Goal: Task Accomplishment & Management: Complete application form

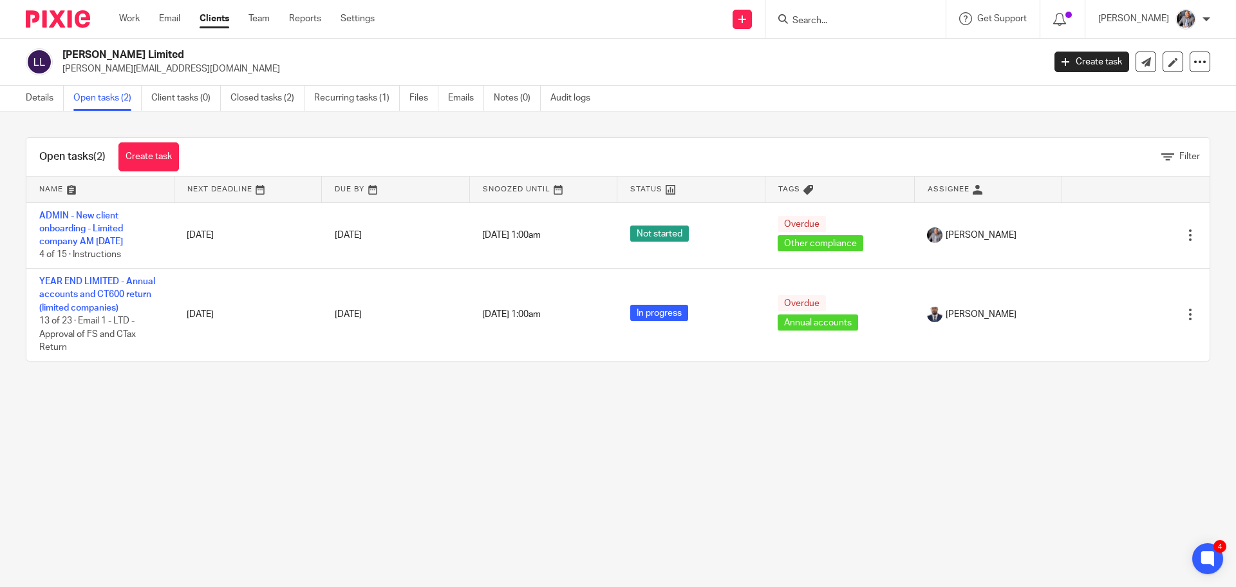
click at [836, 21] on input "Search" at bounding box center [849, 21] width 116 height 12
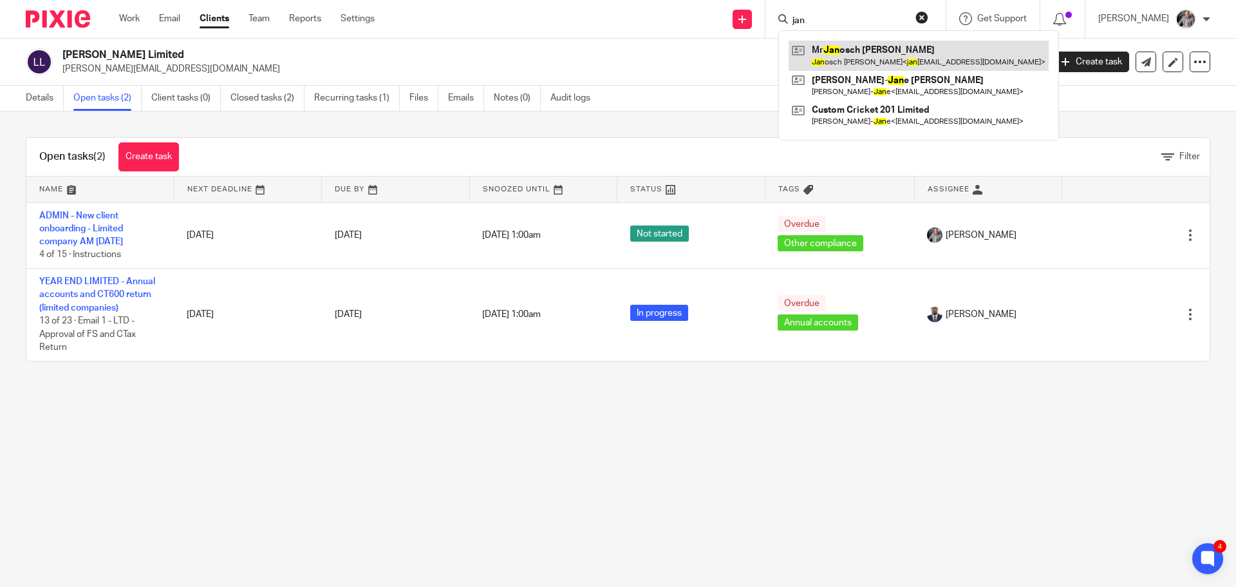
type input "jan"
click at [851, 51] on link at bounding box center [919, 56] width 260 height 30
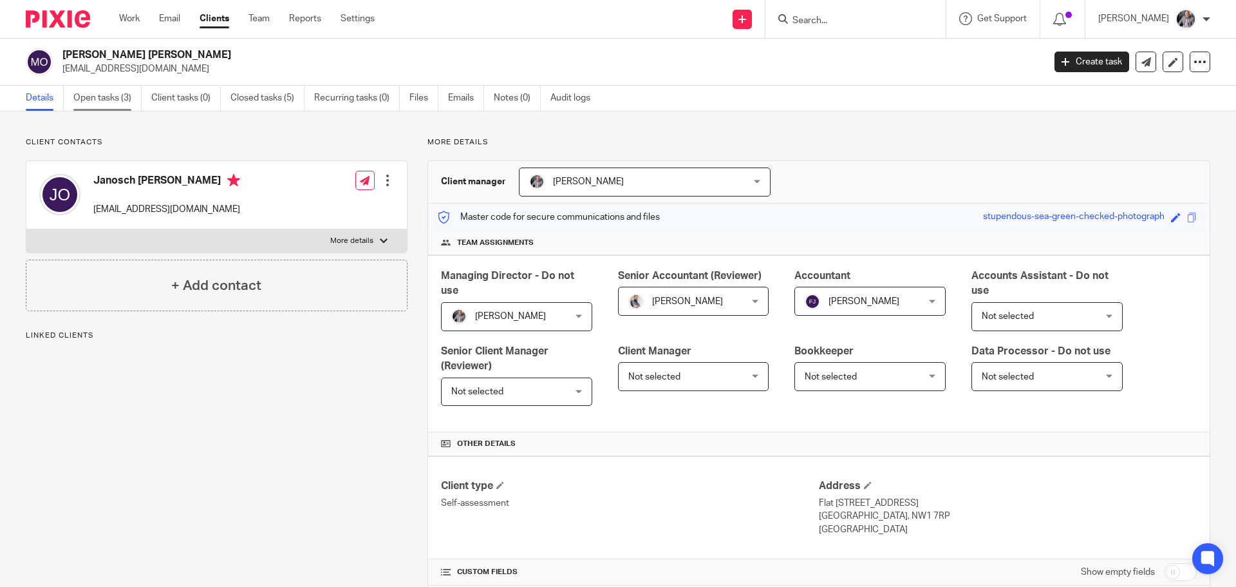
click at [111, 99] on link "Open tasks (3)" at bounding box center [107, 98] width 68 height 25
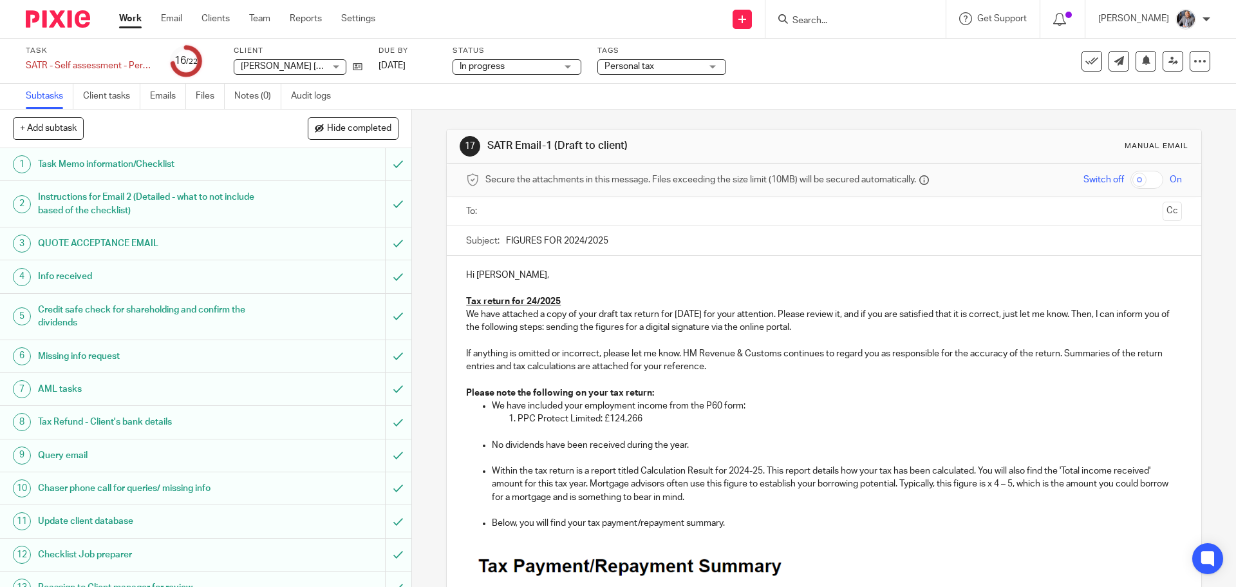
click at [562, 216] on input "text" at bounding box center [823, 211] width 667 height 15
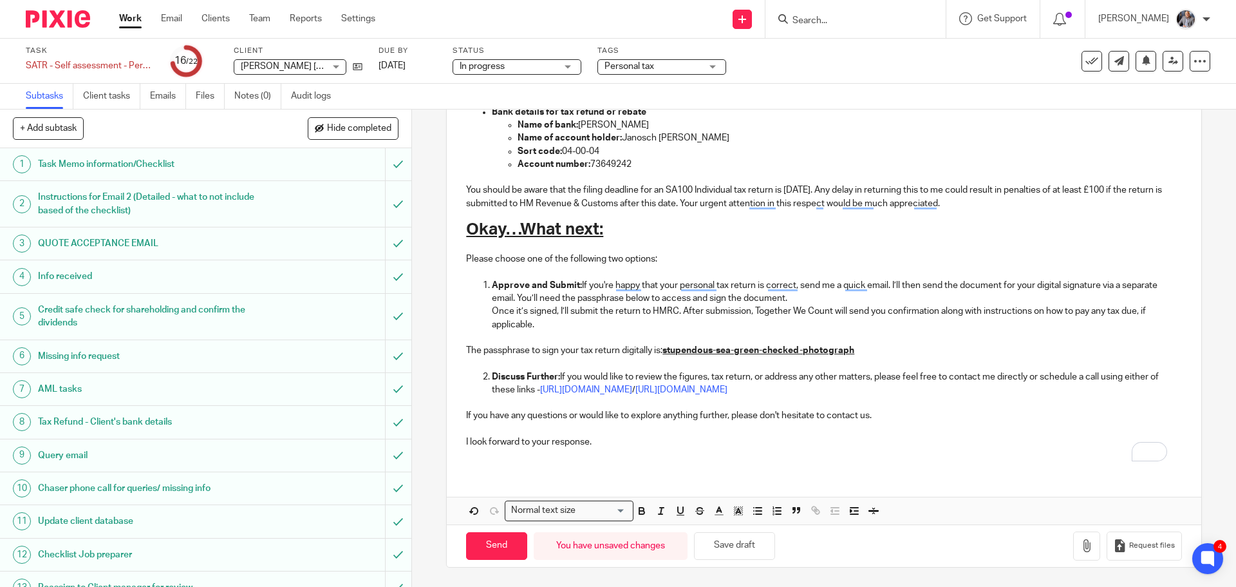
scroll to position [341, 0]
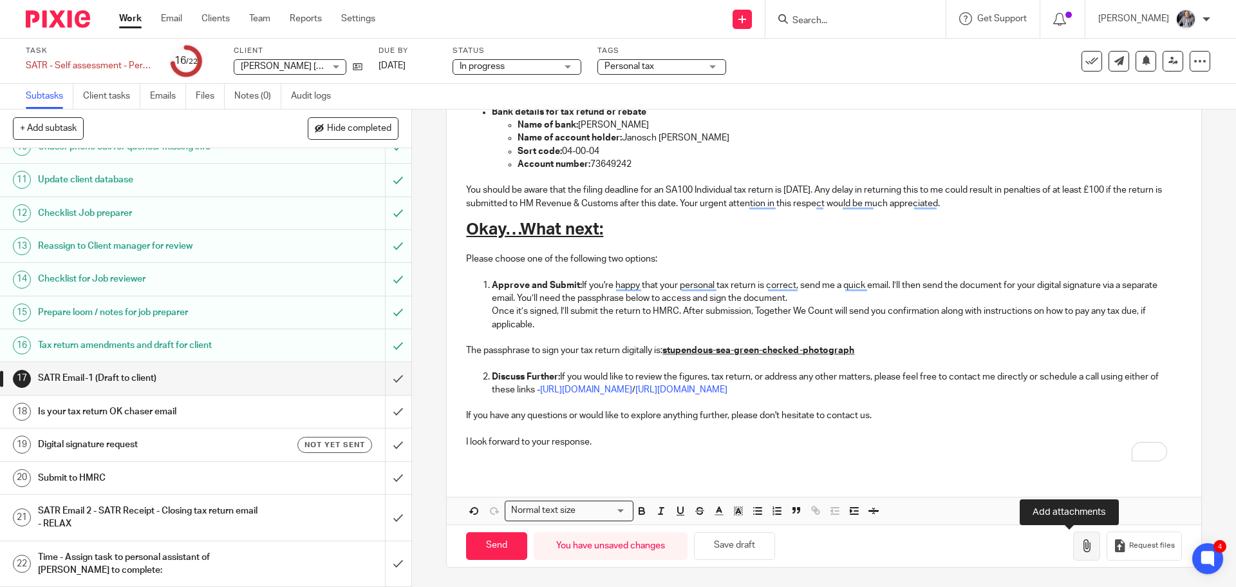
click at [1080, 541] on icon "button" at bounding box center [1086, 545] width 13 height 13
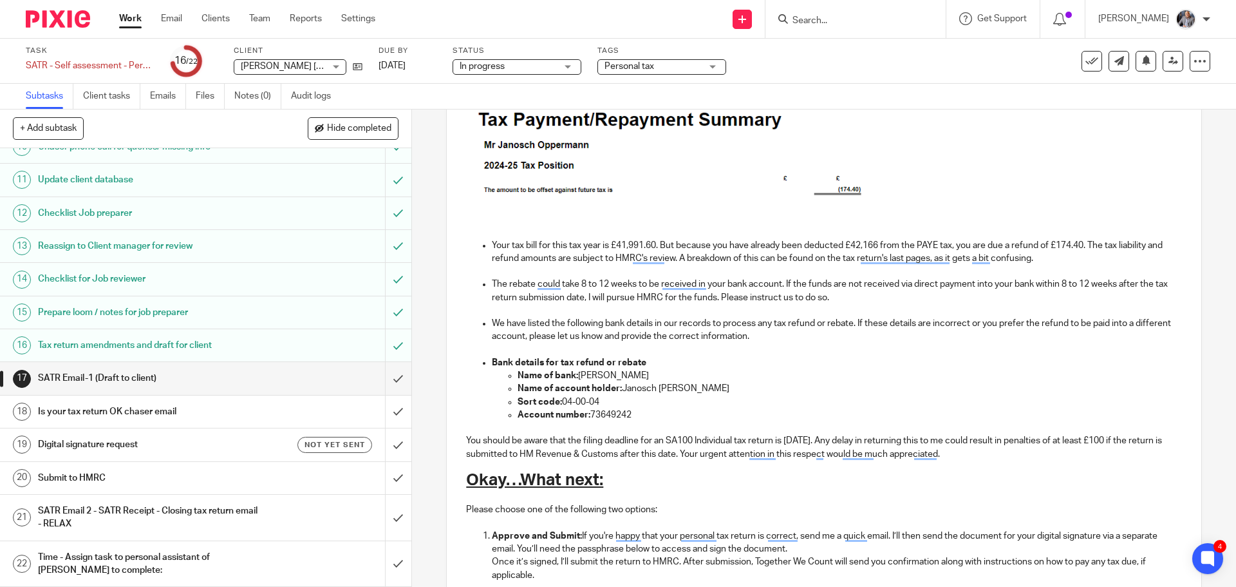
scroll to position [772, 0]
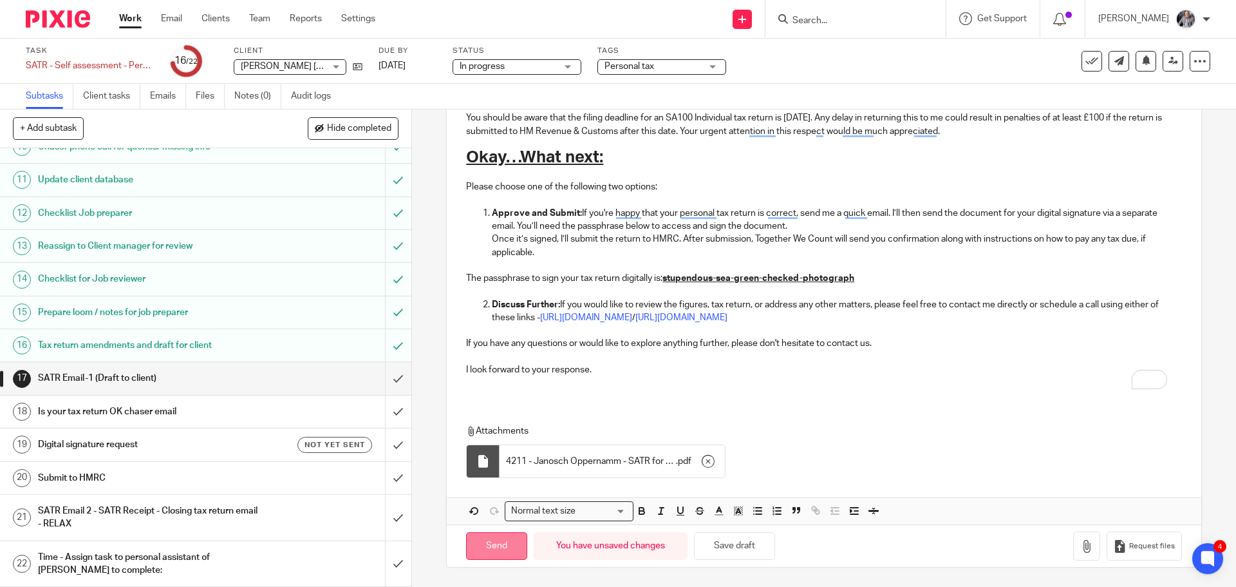
click at [499, 549] on input "Send" at bounding box center [496, 546] width 61 height 28
type input "Sent"
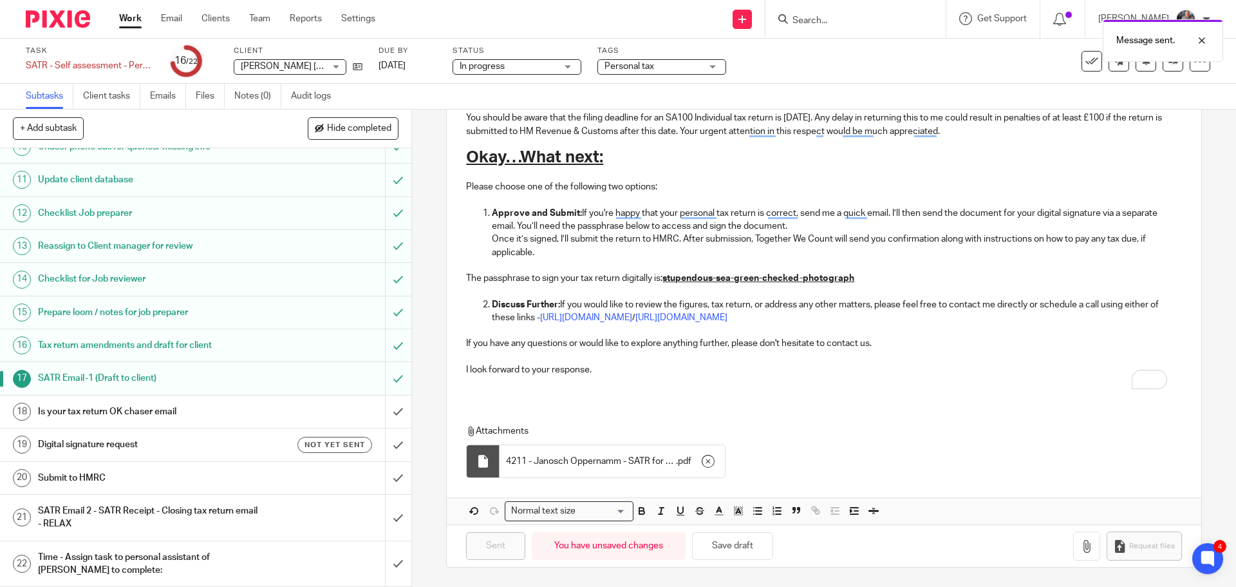
click at [108, 441] on h1 "Digital signature request" at bounding box center [149, 444] width 223 height 19
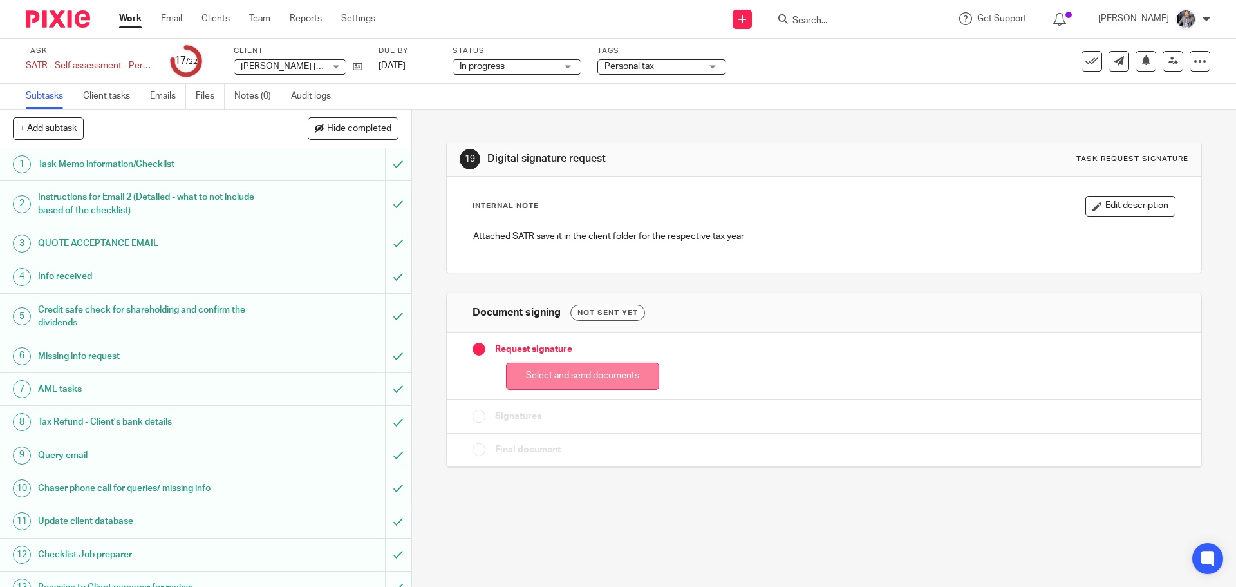
click at [561, 373] on button "Select and send documents" at bounding box center [582, 376] width 153 height 28
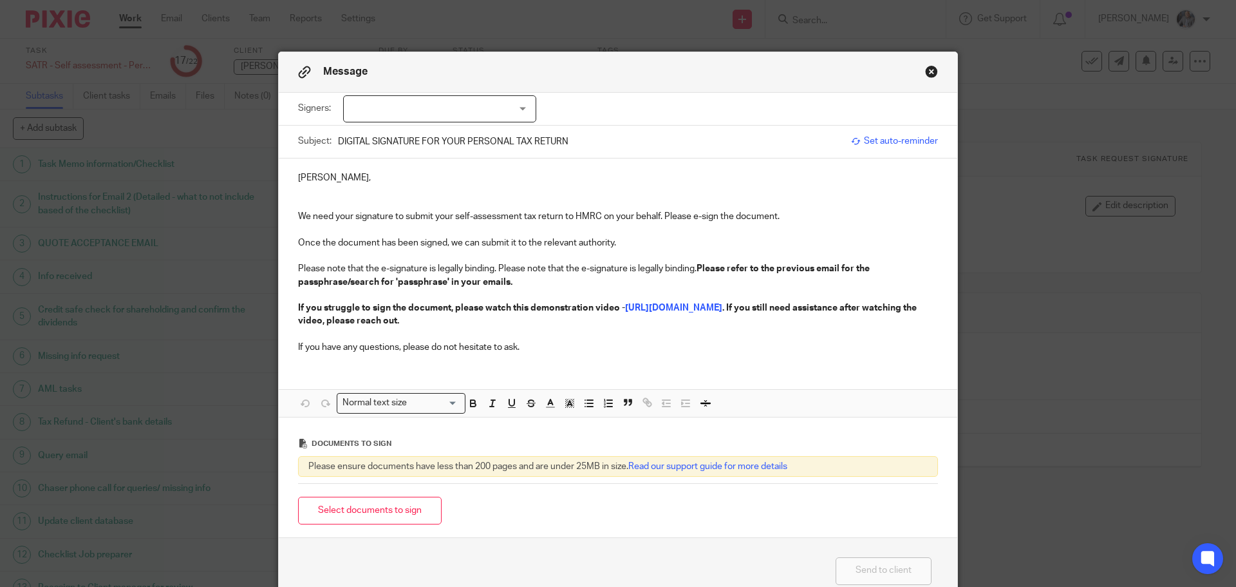
click at [443, 106] on div at bounding box center [439, 108] width 193 height 27
click at [409, 136] on span "Janosch [PERSON_NAME]" at bounding box center [415, 135] width 108 height 9
checkbox input "true"
click at [892, 138] on span "Set auto-reminder" at bounding box center [894, 141] width 87 height 13
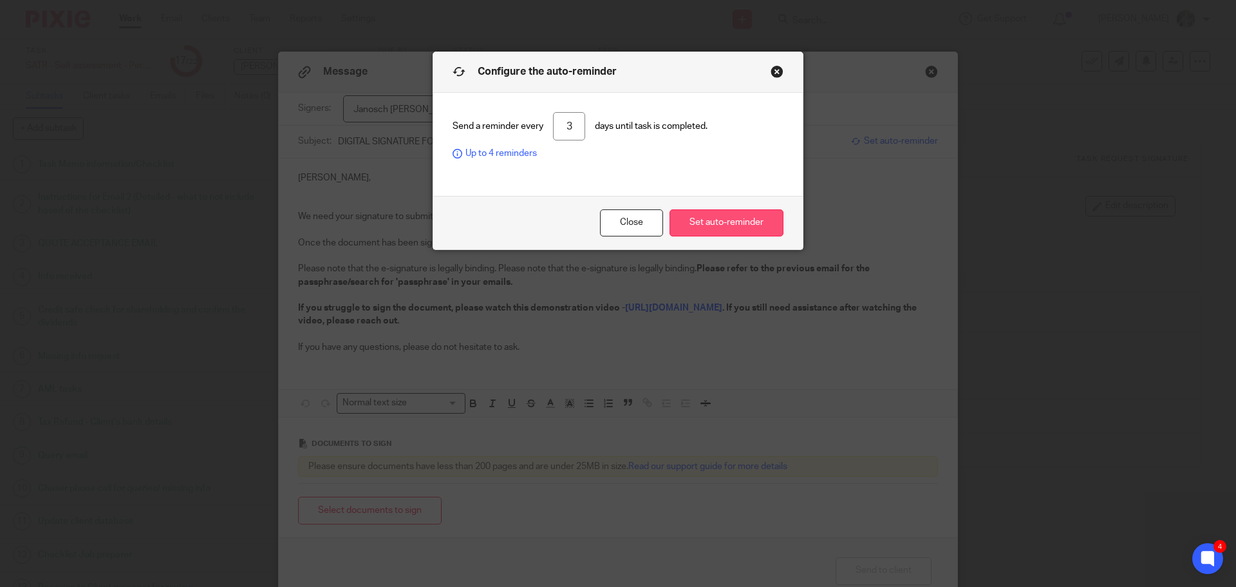
click at [704, 227] on button "Set auto-reminder" at bounding box center [727, 223] width 114 height 28
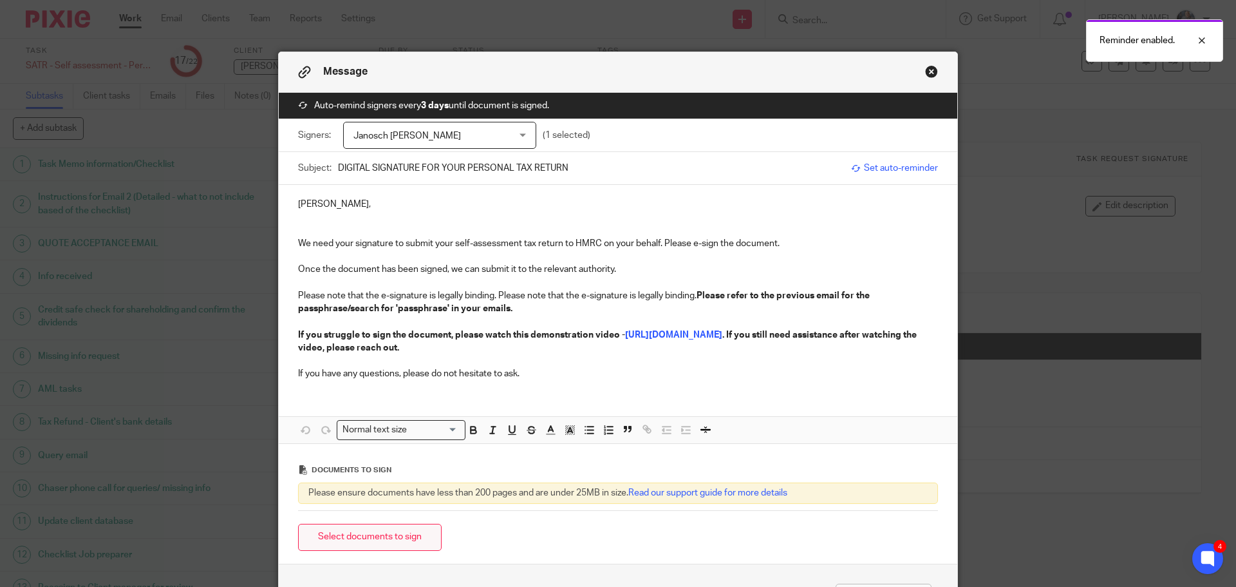
click at [387, 540] on button "Select documents to sign" at bounding box center [370, 537] width 144 height 28
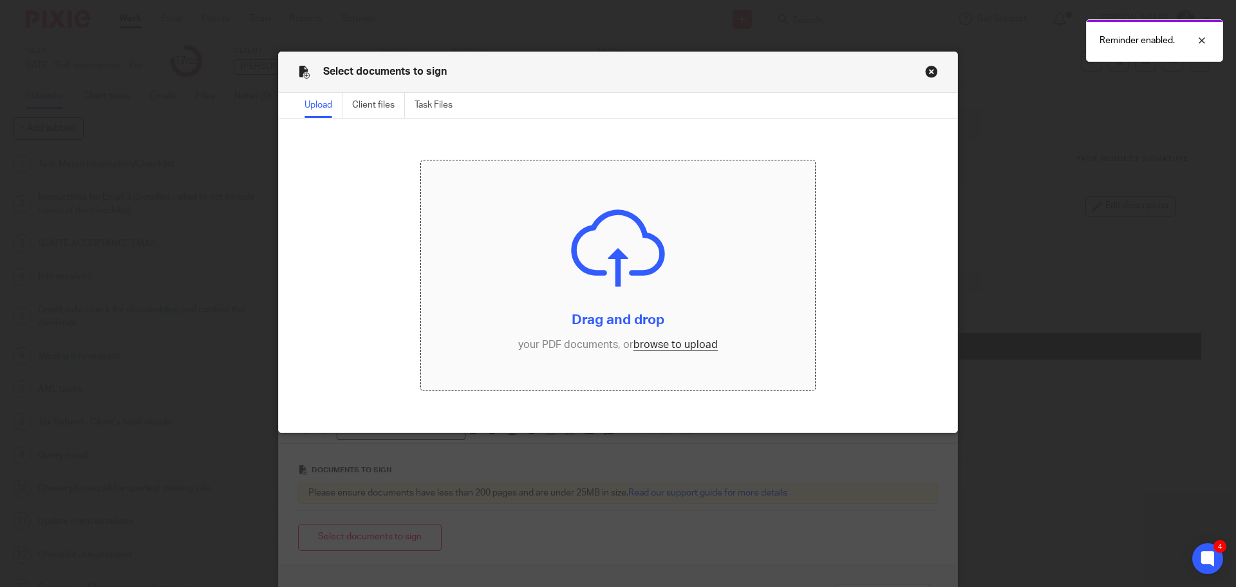
click at [670, 343] on input "file" at bounding box center [618, 275] width 395 height 231
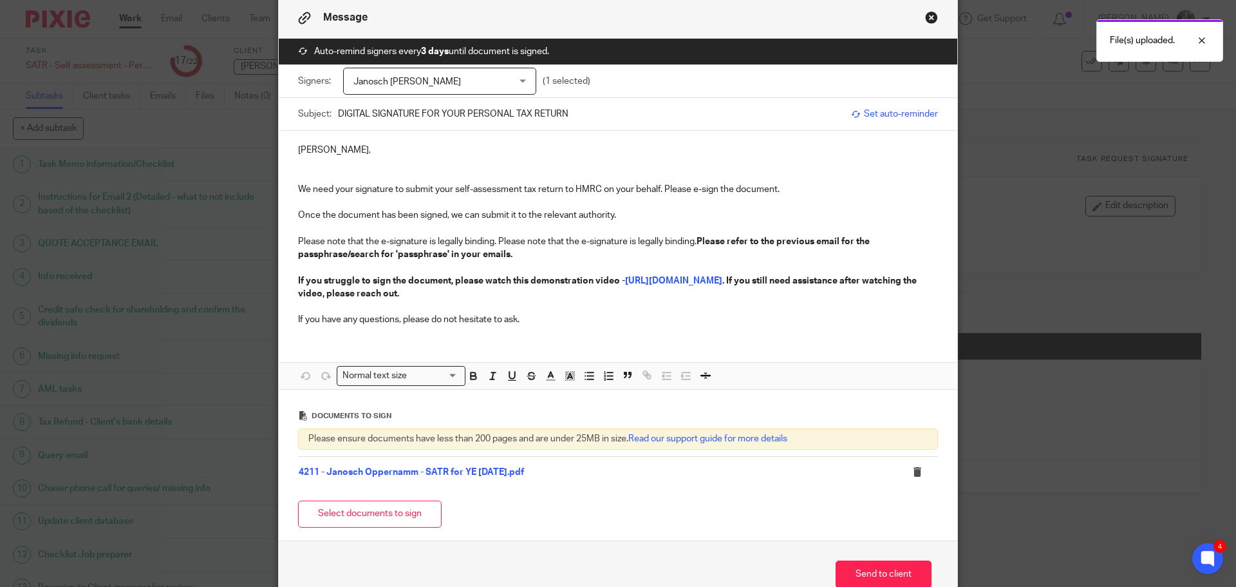
scroll to position [127, 0]
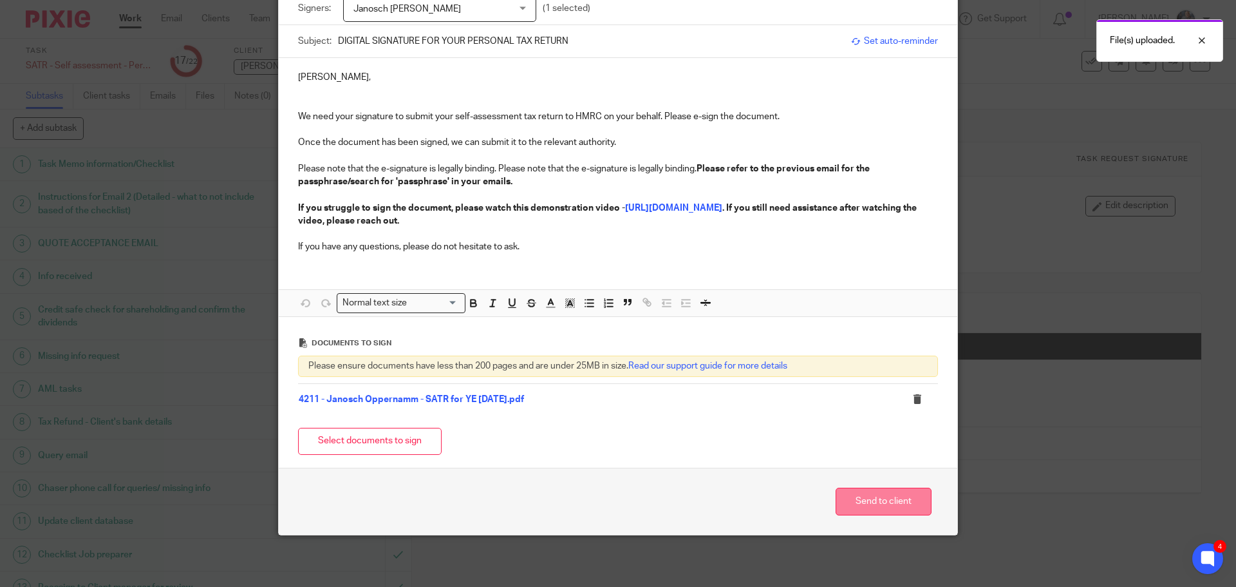
click at [890, 502] on button "Send to client" at bounding box center [884, 501] width 96 height 28
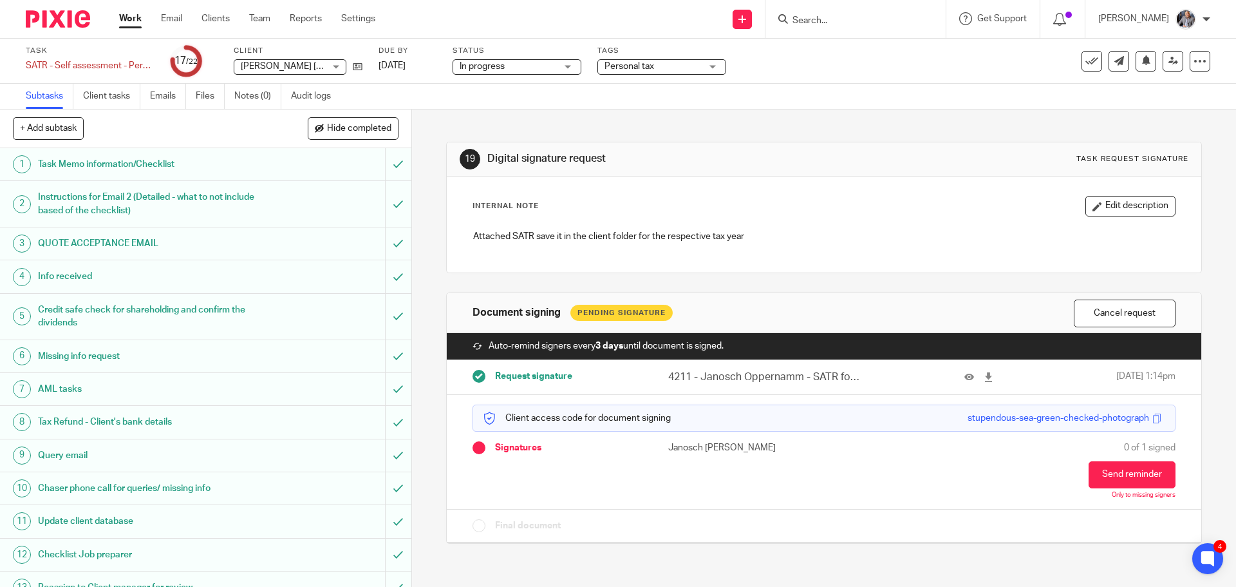
click at [837, 23] on input "Search" at bounding box center [849, 21] width 116 height 12
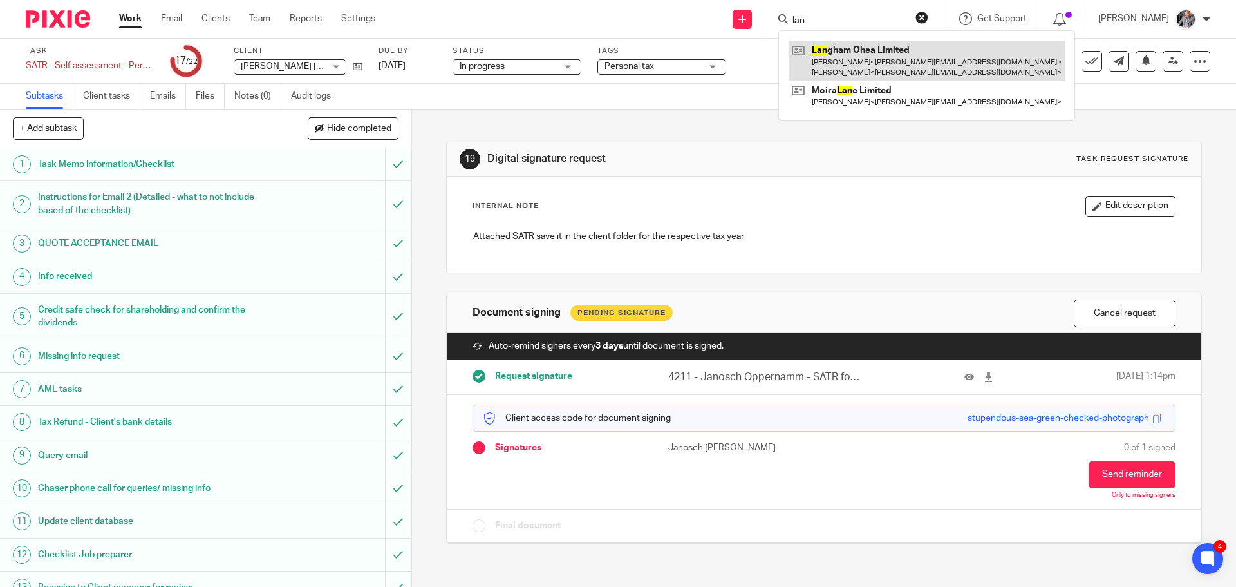
type input "lan"
click at [869, 55] on link at bounding box center [927, 61] width 276 height 40
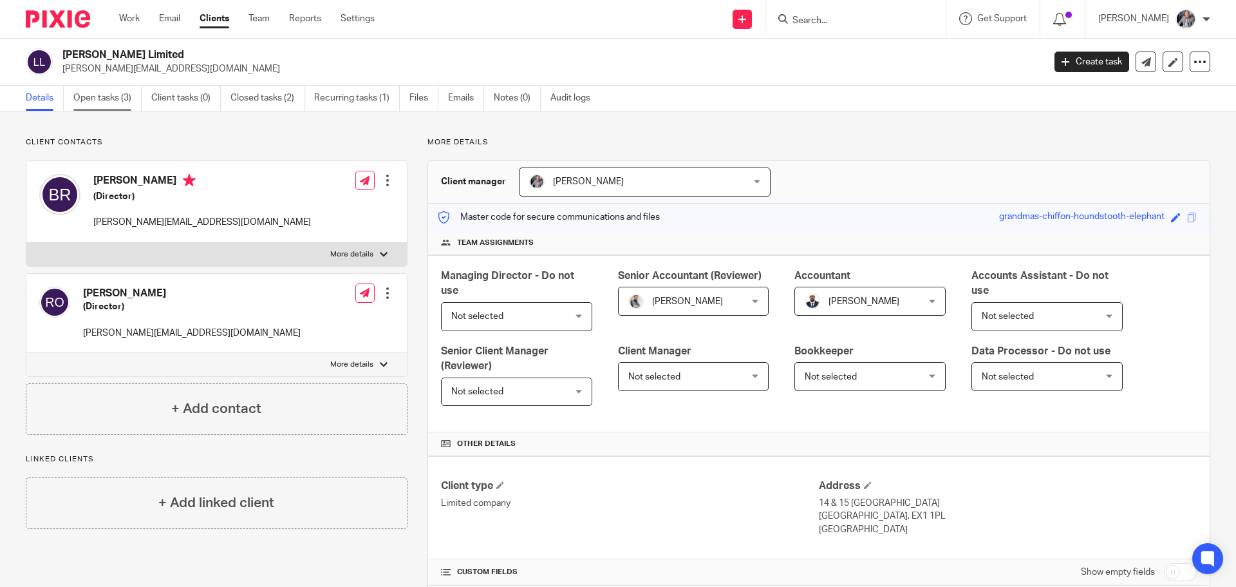
click at [95, 95] on link "Open tasks (3)" at bounding box center [107, 98] width 68 height 25
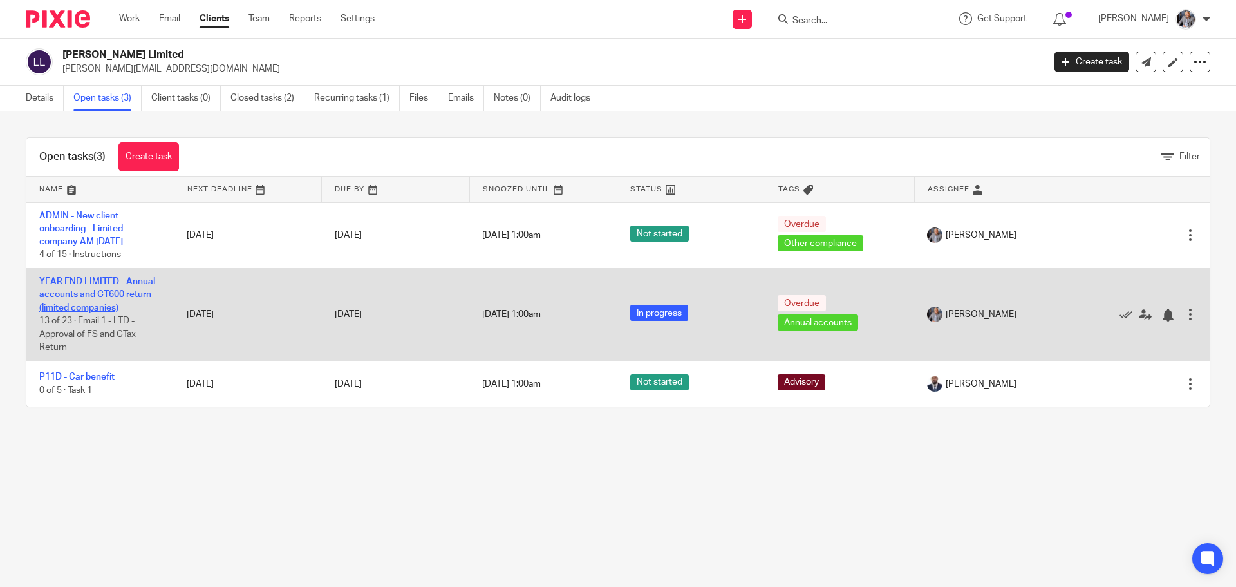
click at [78, 292] on link "YEAR END LIMITED - Annual accounts and CT600 return (limited companies)" at bounding box center [97, 294] width 116 height 35
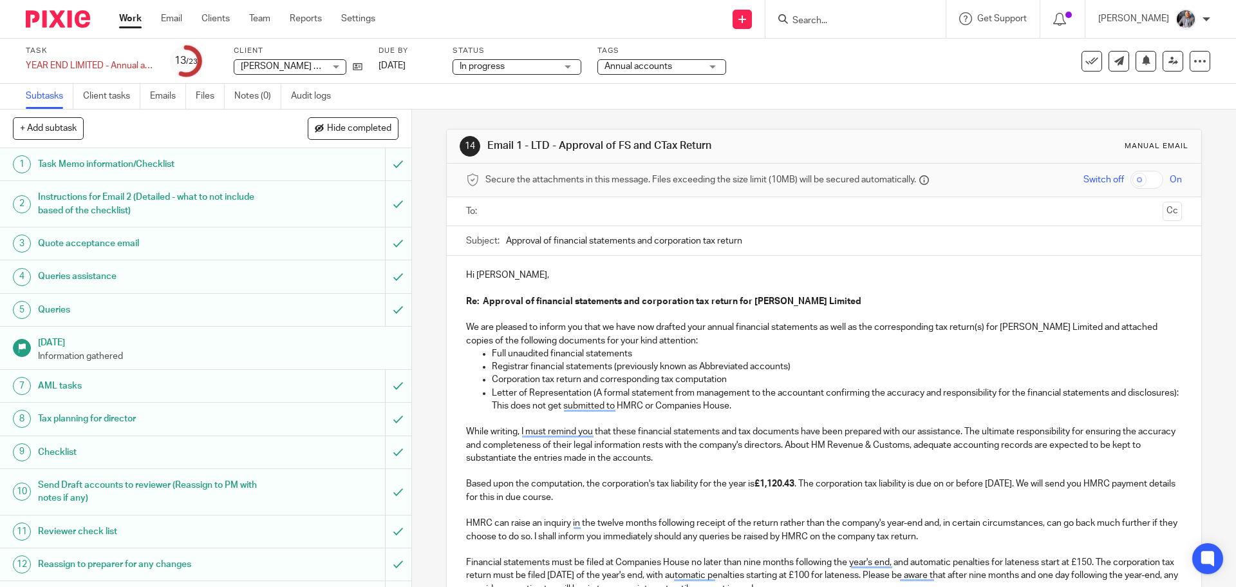
click at [552, 205] on input "text" at bounding box center [823, 211] width 667 height 15
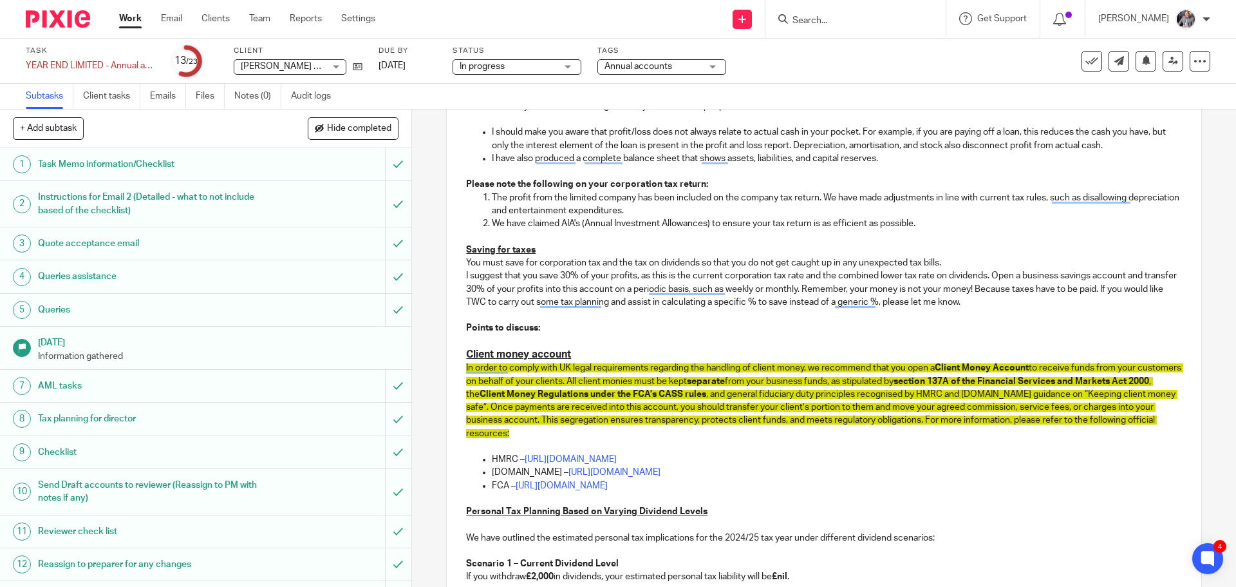
scroll to position [1030, 0]
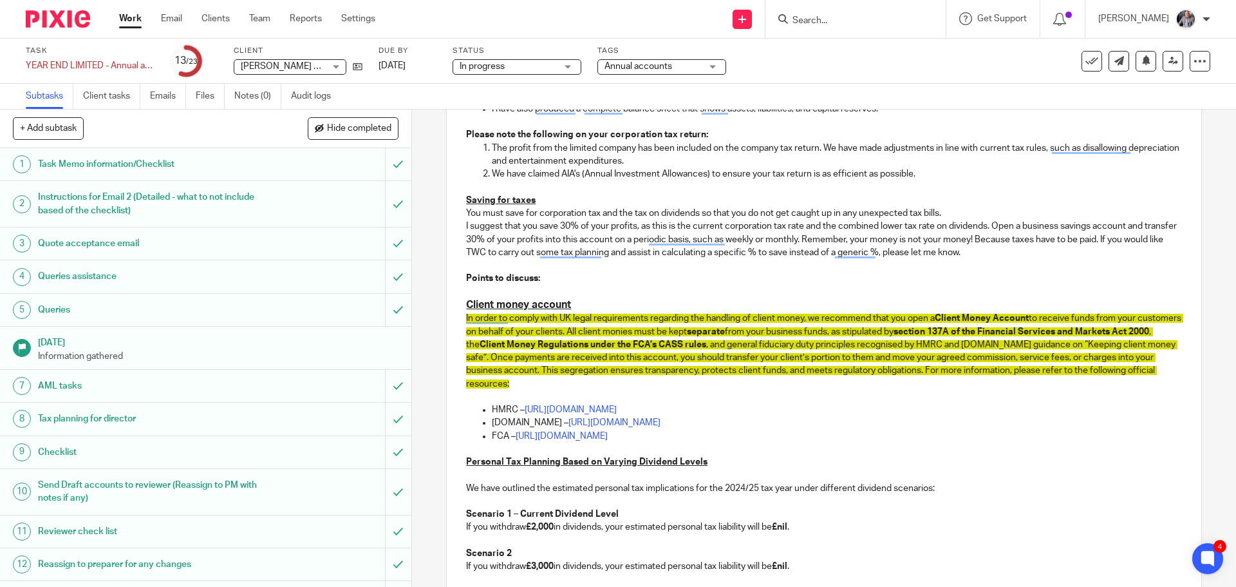
click at [718, 325] on p "In order to comply with UK legal requirements regarding the handling of client …" at bounding box center [823, 351] width 715 height 79
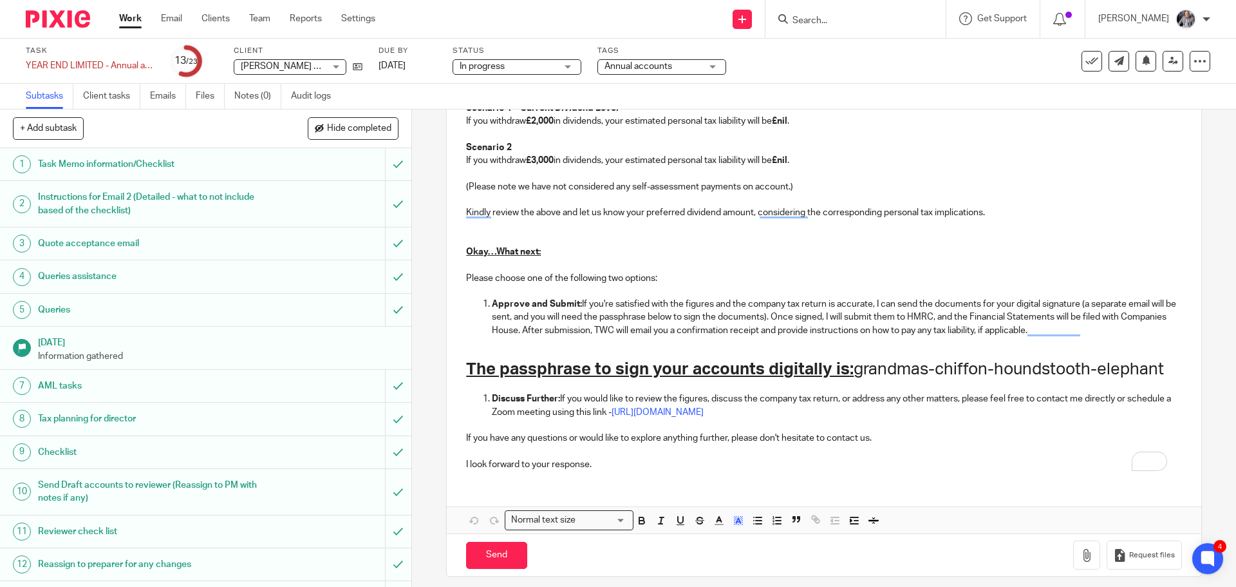
scroll to position [1445, 0]
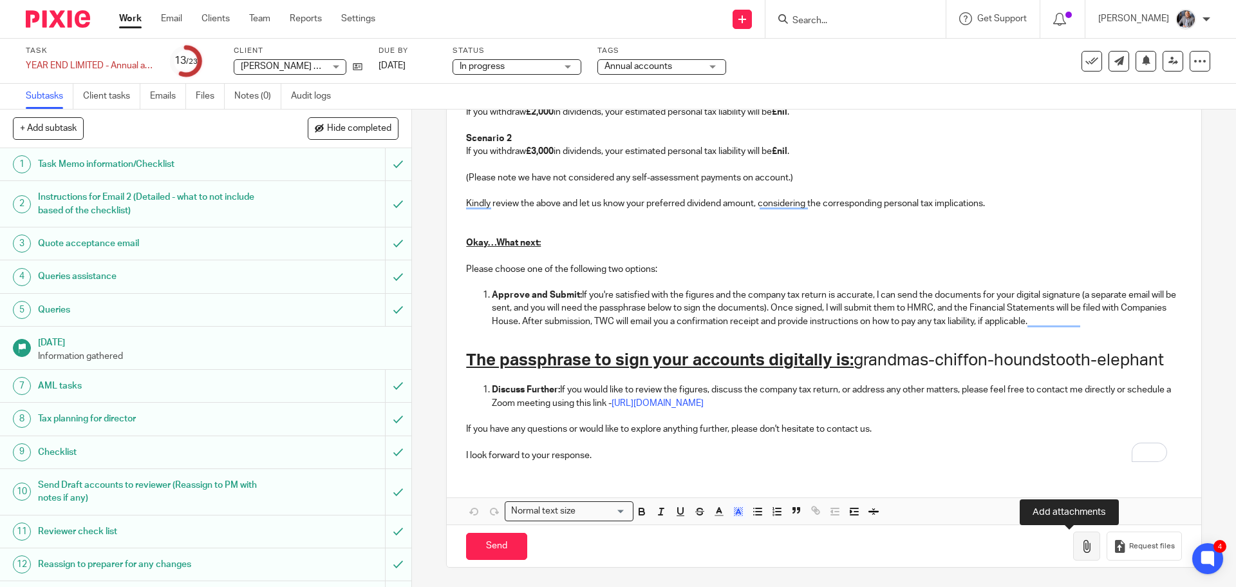
click at [1073, 538] on button "button" at bounding box center [1086, 545] width 27 height 29
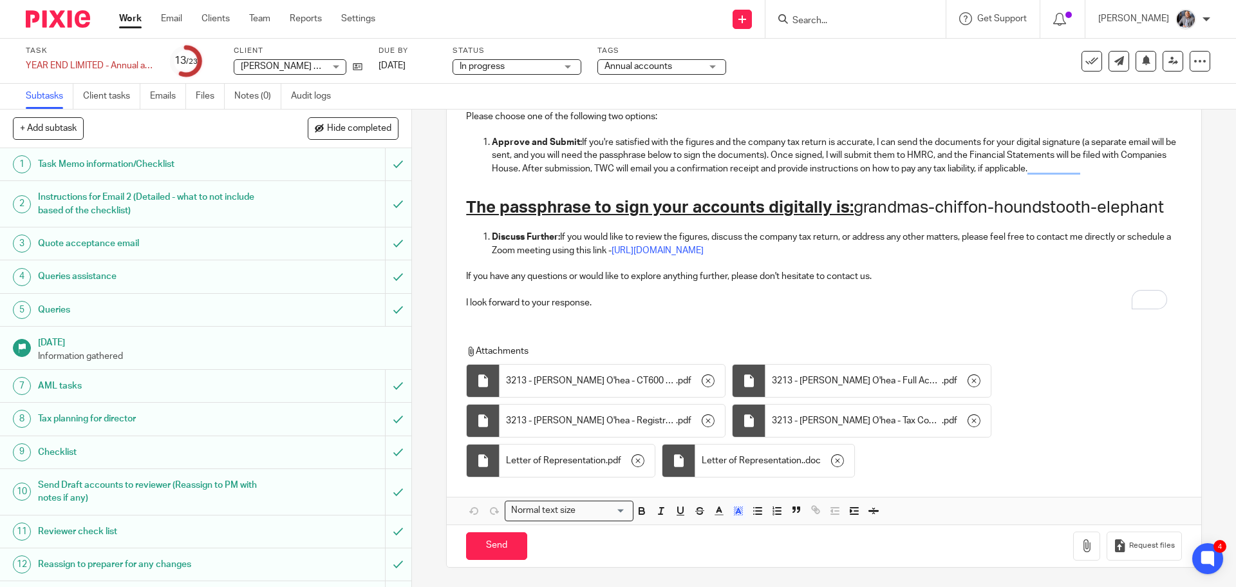
scroll to position [1598, 0]
click at [498, 550] on input "Send" at bounding box center [496, 546] width 61 height 28
type input "Sent"
click at [876, 23] on input "Search" at bounding box center [849, 21] width 116 height 12
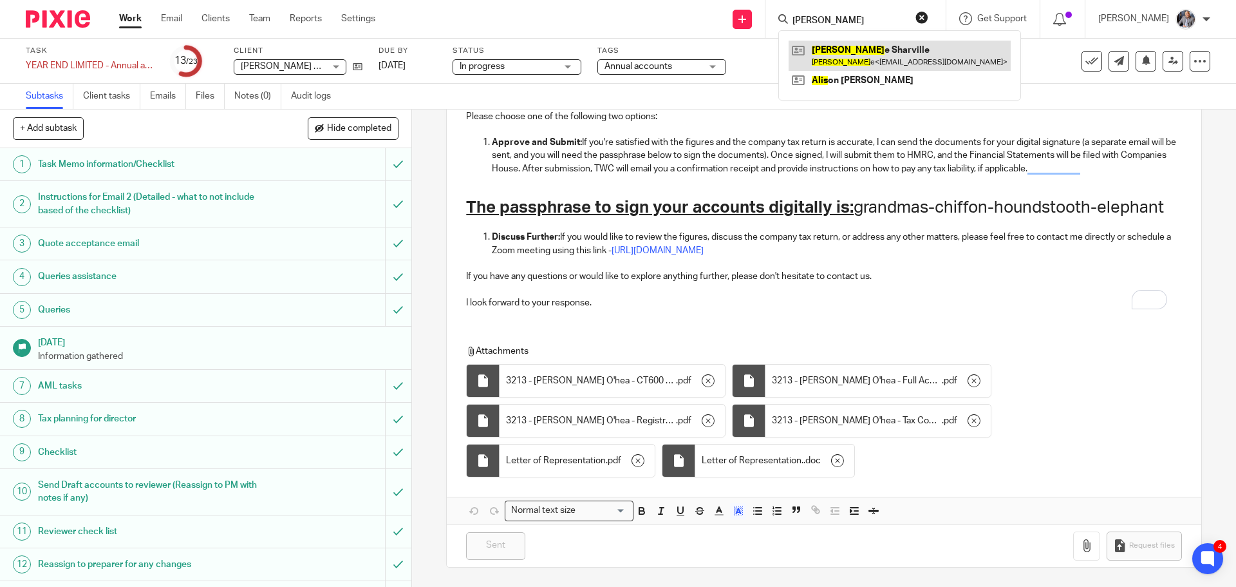
type input "alic"
click at [881, 54] on link at bounding box center [900, 56] width 222 height 30
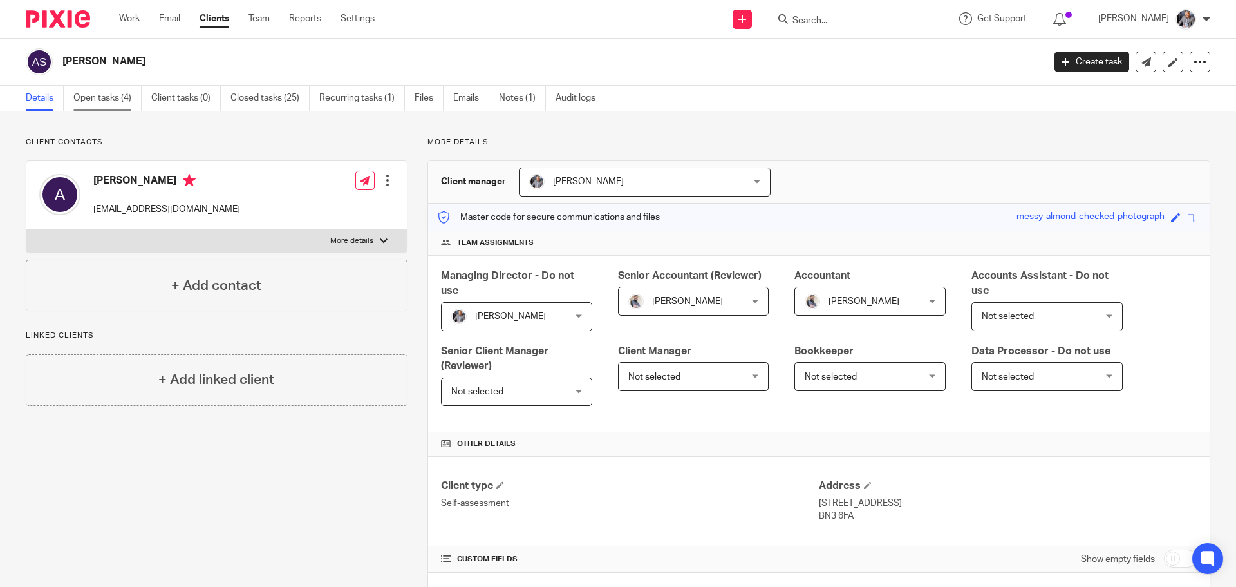
click at [95, 93] on link "Open tasks (4)" at bounding box center [107, 98] width 68 height 25
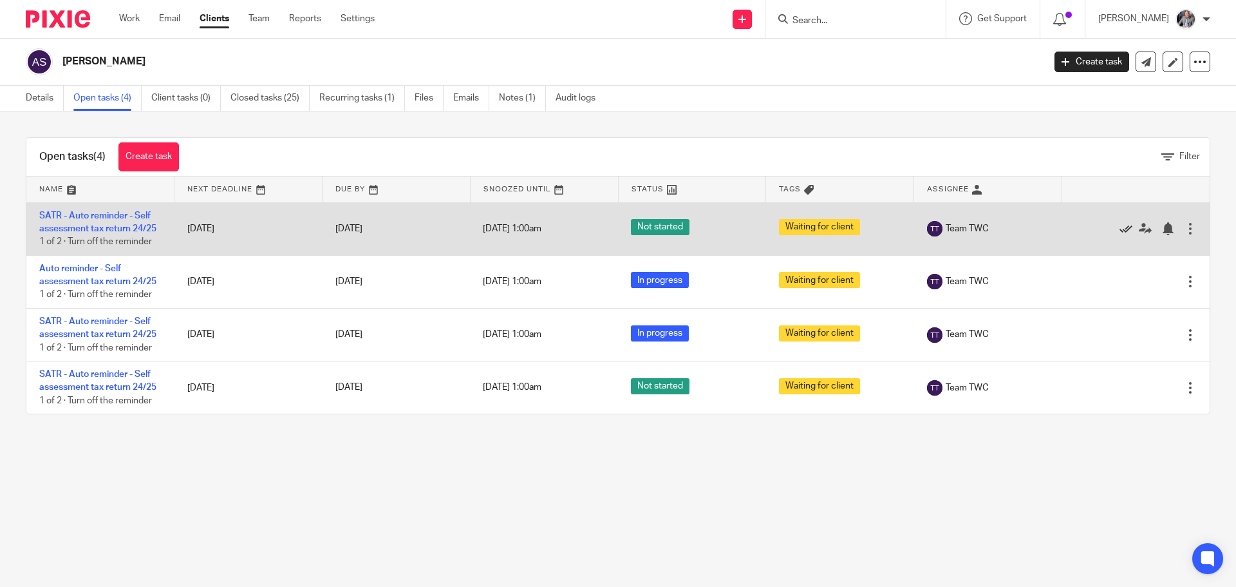
click at [1120, 229] on icon at bounding box center [1126, 228] width 13 height 13
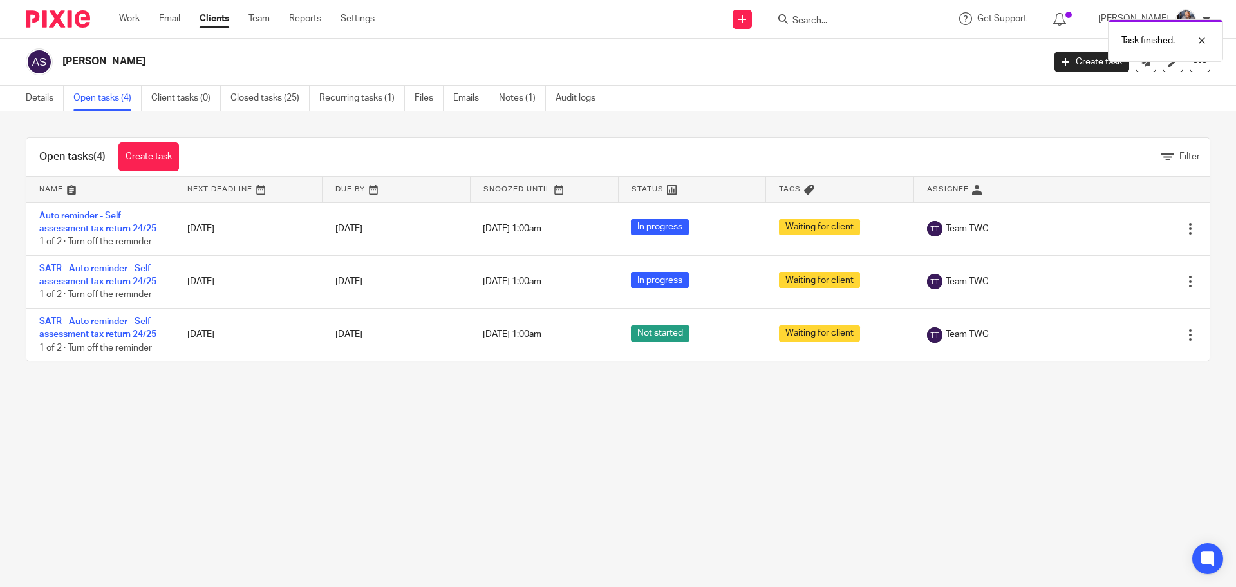
click at [1120, 229] on icon at bounding box center [1126, 228] width 13 height 13
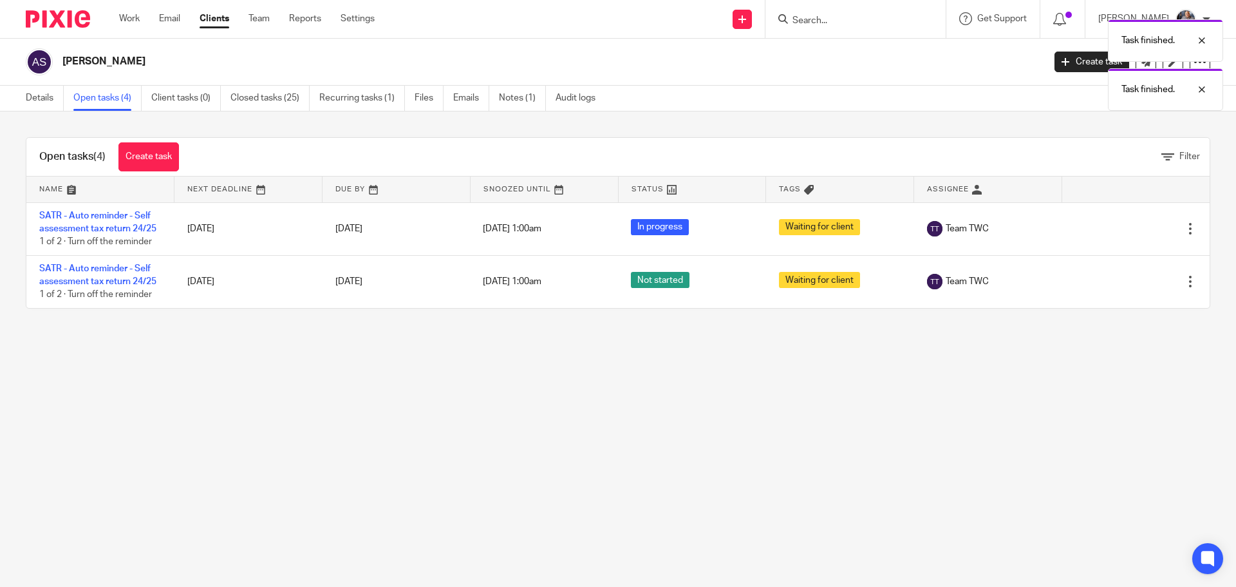
click at [1120, 229] on icon at bounding box center [1126, 228] width 13 height 13
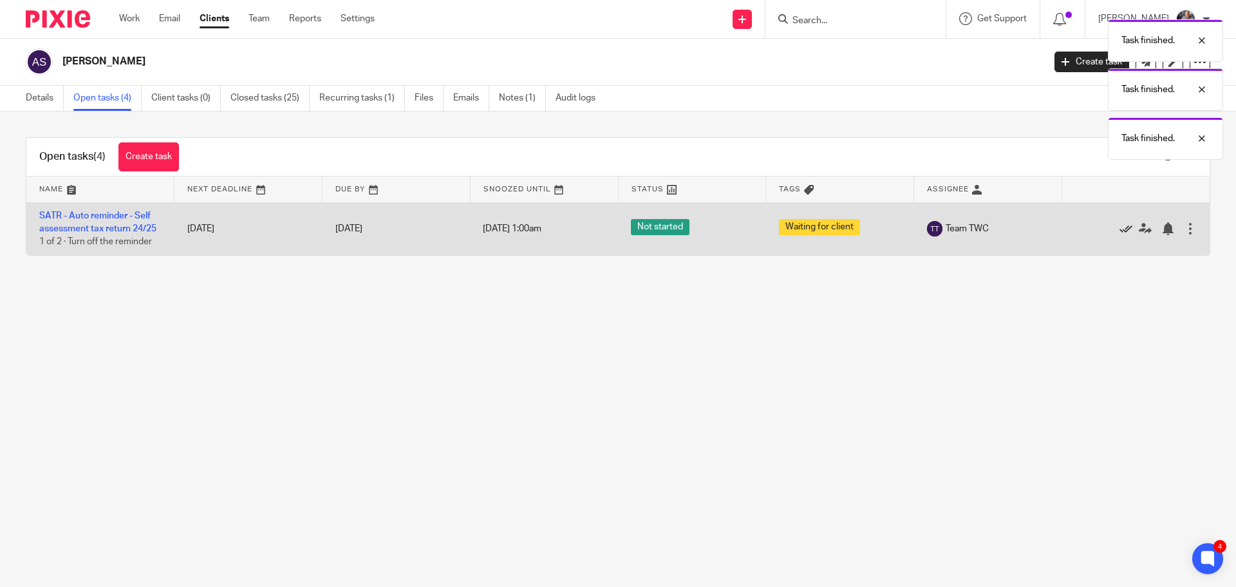
click at [1120, 229] on icon at bounding box center [1126, 228] width 13 height 13
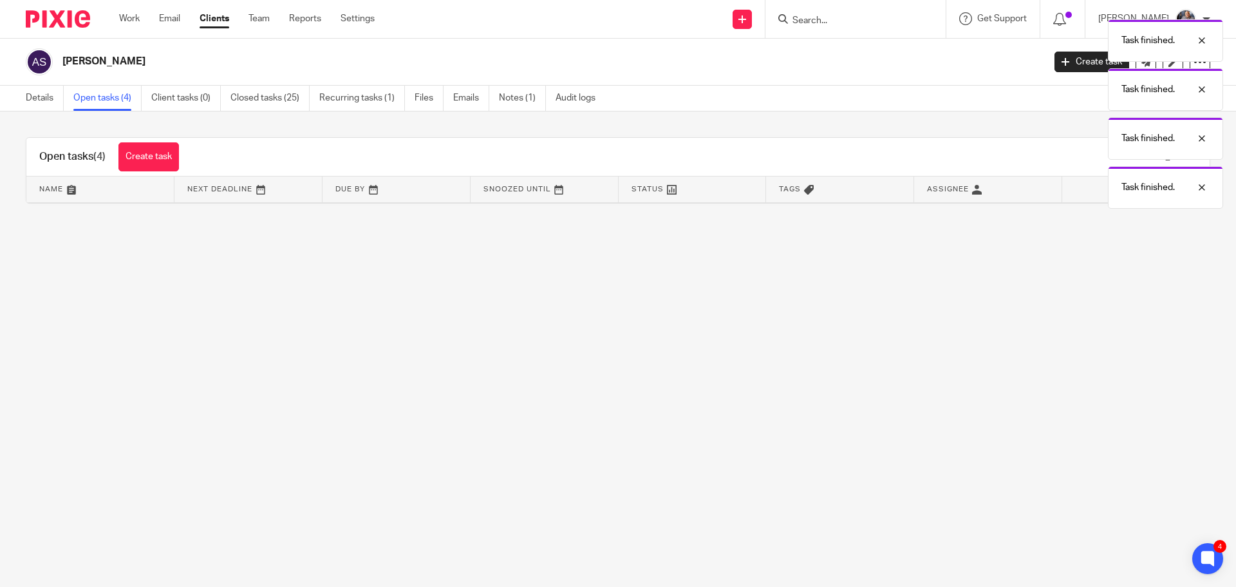
click at [1088, 63] on div "Task finished. Task finished. Task finished. Task finished." at bounding box center [920, 111] width 605 height 196
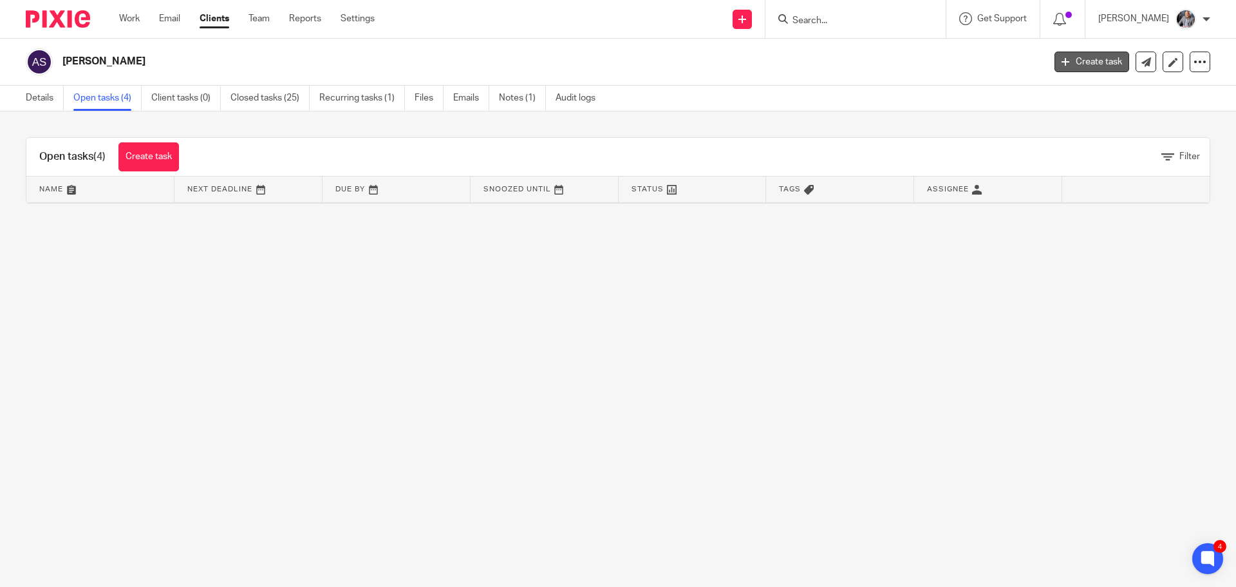
click at [1093, 62] on link "Create task" at bounding box center [1092, 62] width 75 height 21
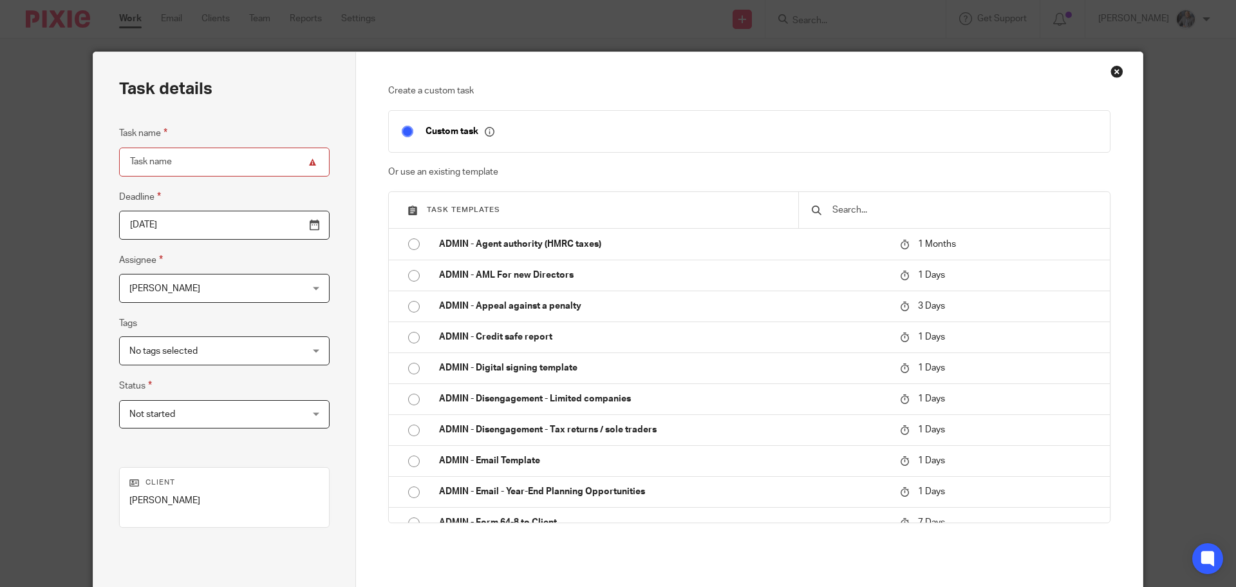
click at [907, 208] on input "text" at bounding box center [964, 210] width 266 height 14
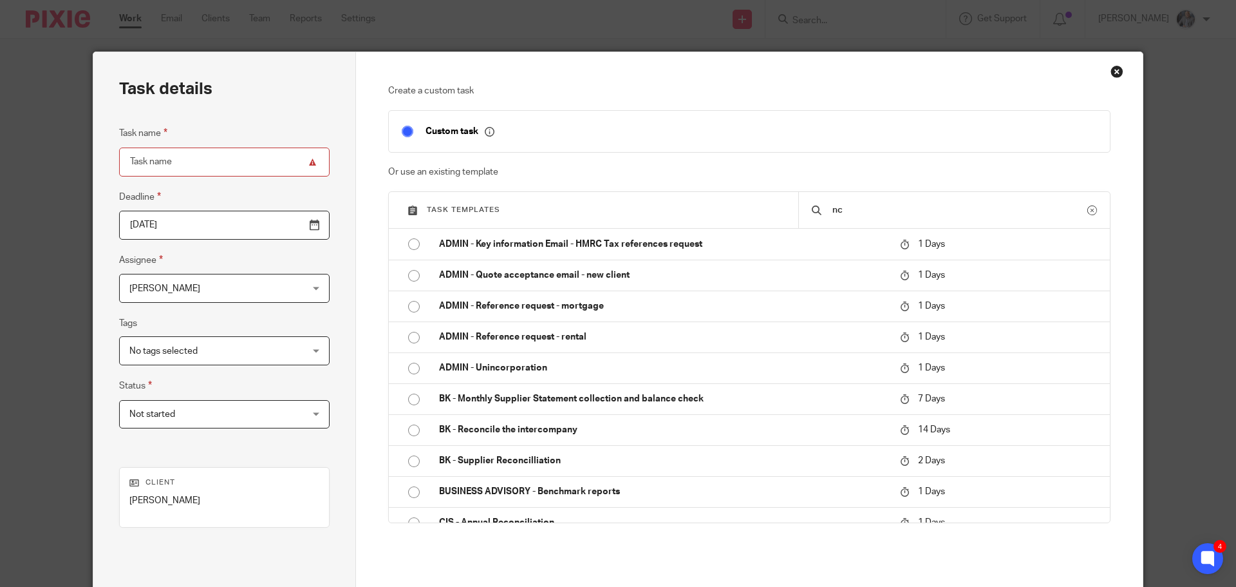
type input "n"
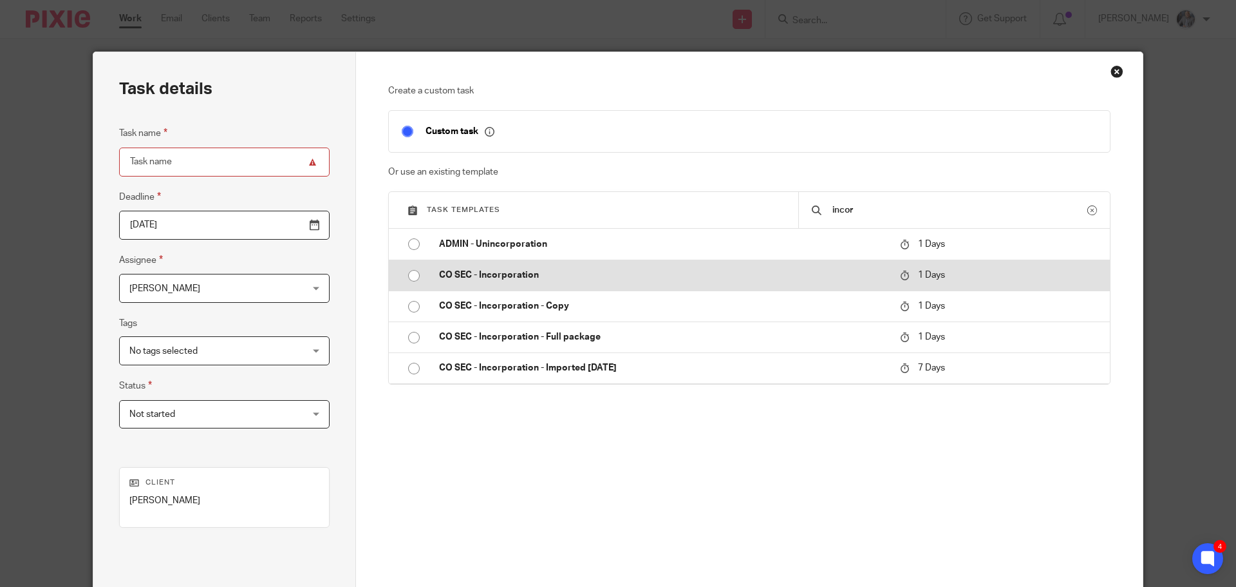
type input "incor"
click at [536, 274] on p "CO SEC - Incorporation" at bounding box center [663, 274] width 448 height 13
type input "2025-08-16"
type input "CO SEC - Incorporation"
checkbox input "false"
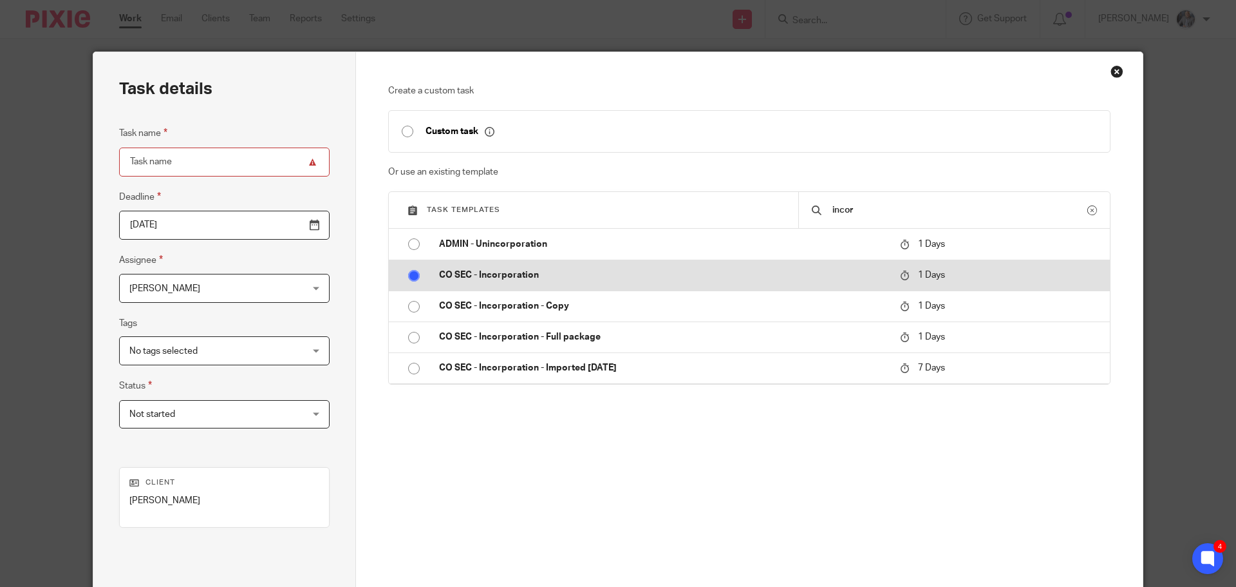
radio input "true"
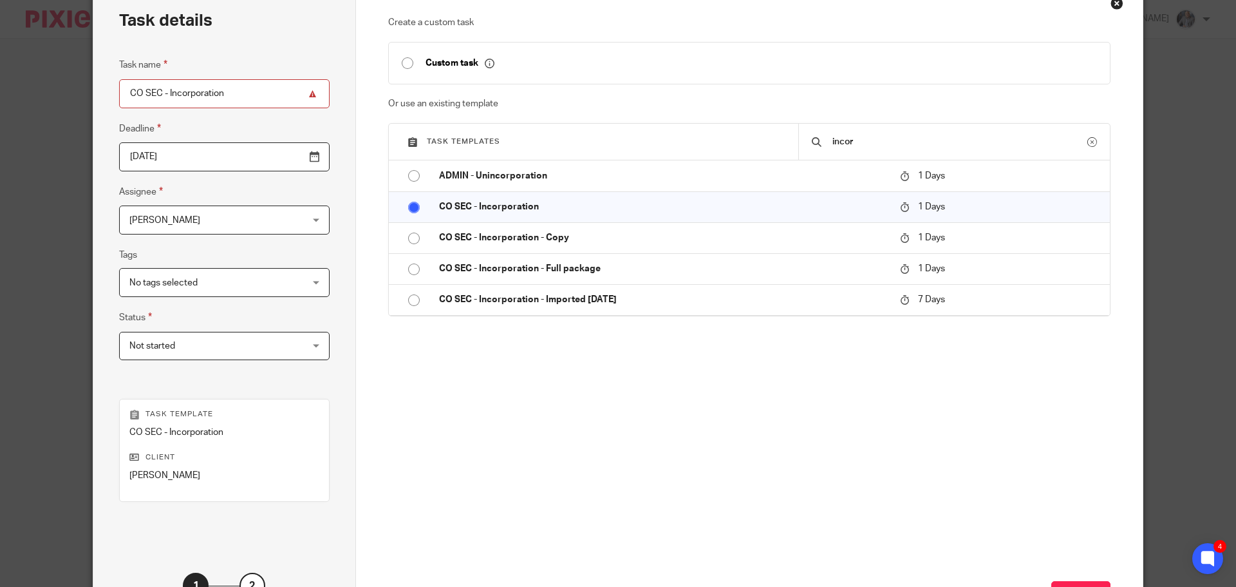
scroll to position [174, 0]
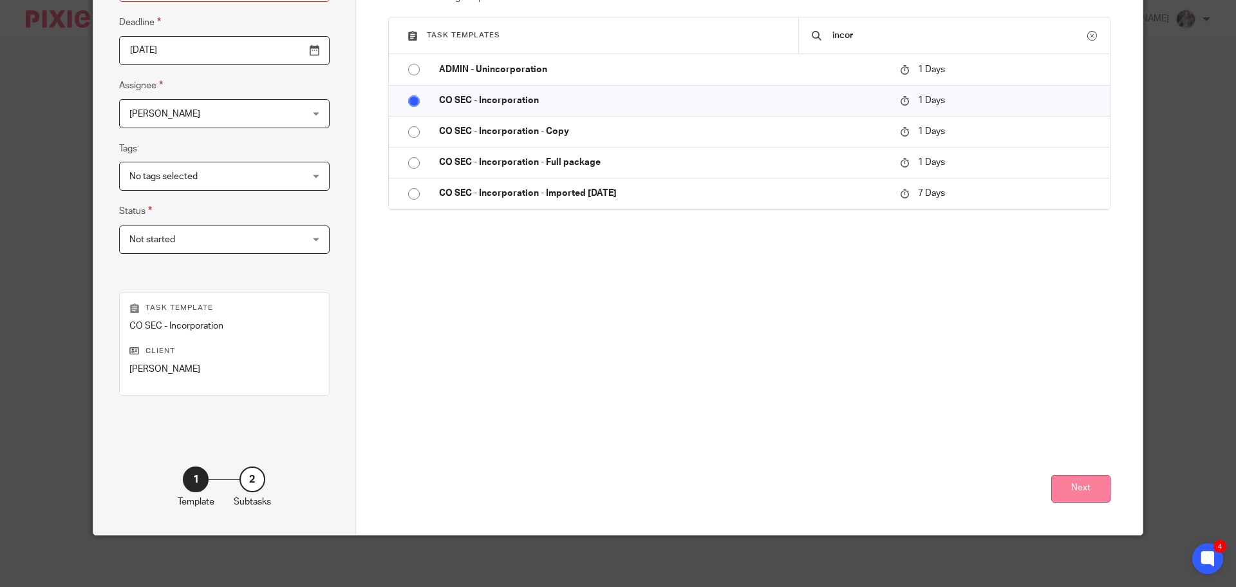
click at [1071, 481] on button "Next" at bounding box center [1080, 489] width 59 height 28
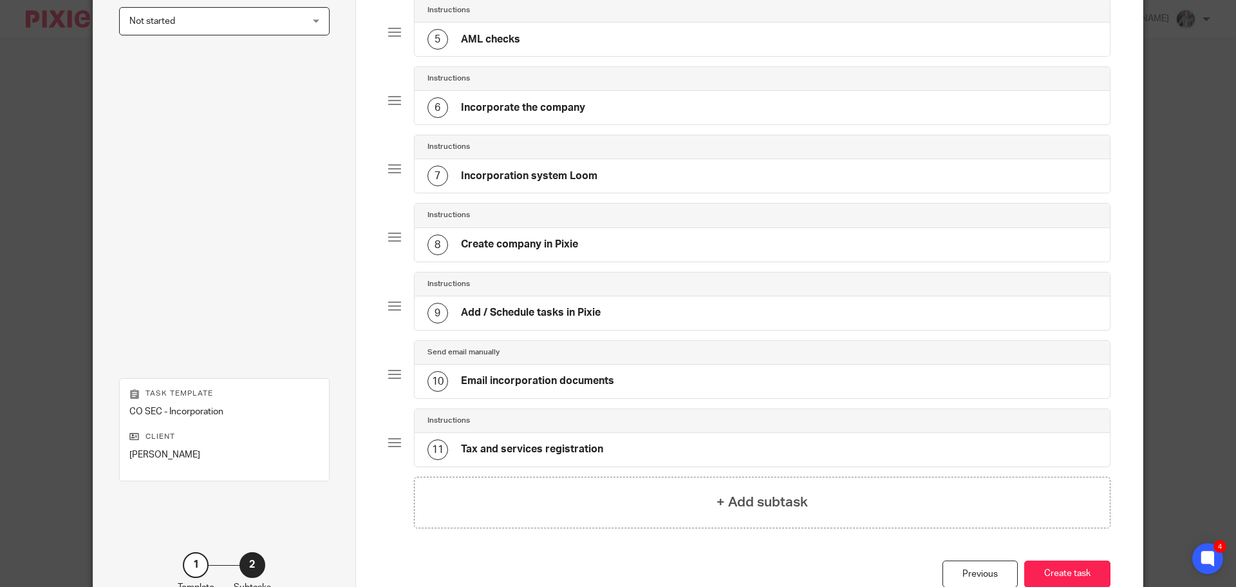
scroll to position [478, 0]
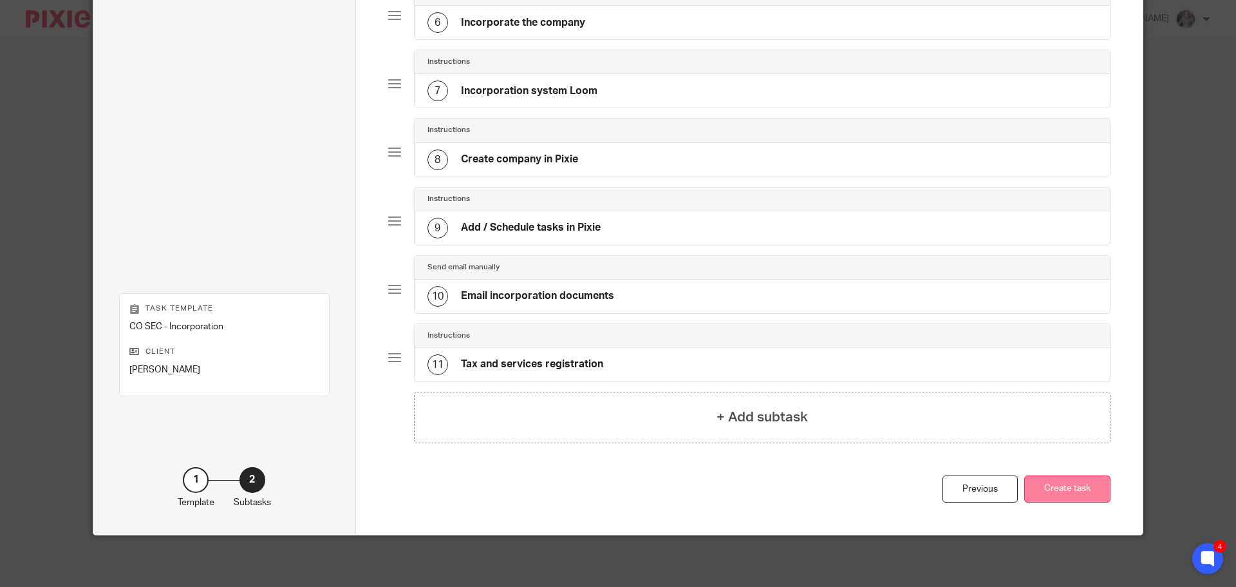
click at [1066, 485] on button "Create task" at bounding box center [1067, 489] width 86 height 28
